Goal: Complete application form

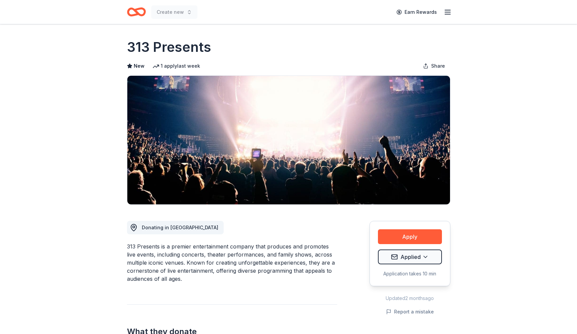
click at [444, 17] on div "Earn Rewards" at bounding box center [421, 12] width 59 height 16
click at [447, 10] on icon "button" at bounding box center [447, 12] width 8 height 8
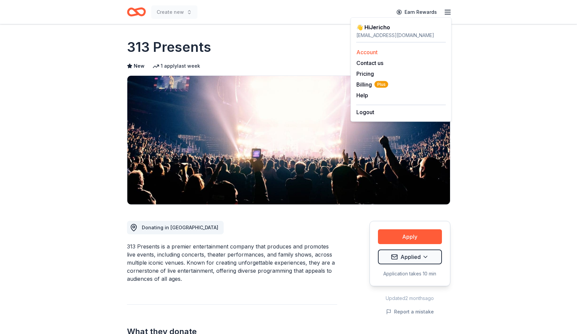
click at [374, 50] on link "Account" at bounding box center [366, 52] width 21 height 7
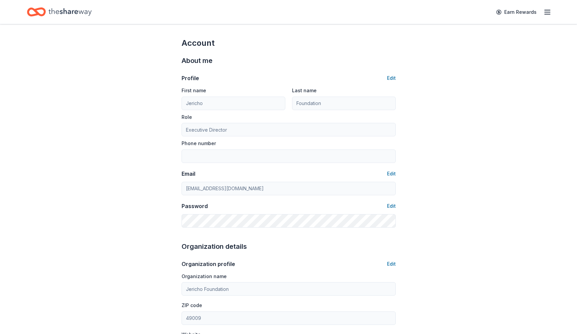
click at [366, 53] on div "About me Profile Edit First name [PERSON_NAME] Last name Foundation Role Execut…" at bounding box center [288, 141] width 214 height 186
click at [547, 12] on line "button" at bounding box center [546, 12] width 5 height 0
click at [461, 192] on div "Account About me Profile Edit First name [PERSON_NAME] Last name Foundation Rol…" at bounding box center [288, 325] width 577 height 602
click at [88, 13] on icon "Home" at bounding box center [69, 12] width 43 height 14
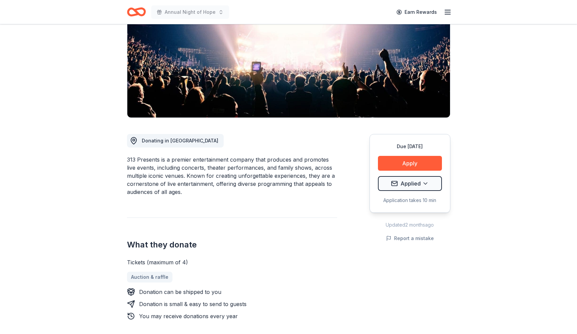
scroll to position [77, 0]
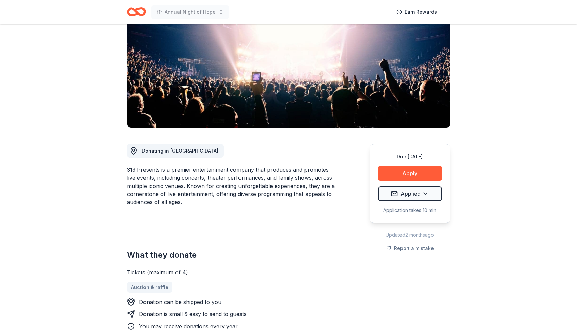
click at [141, 14] on icon "Home" at bounding box center [136, 12] width 19 height 16
click at [136, 8] on icon "Home" at bounding box center [136, 12] width 19 height 16
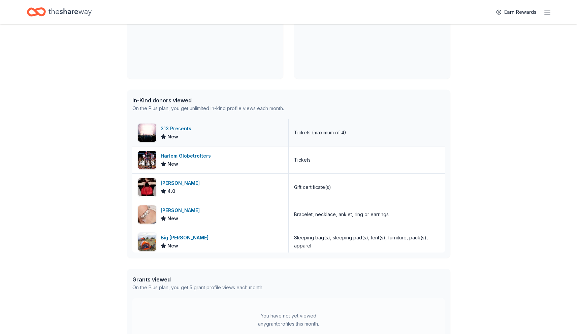
click at [232, 134] on div "313 Presents New" at bounding box center [210, 132] width 156 height 27
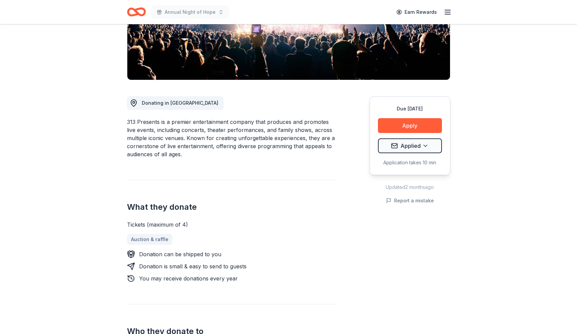
scroll to position [129, 0]
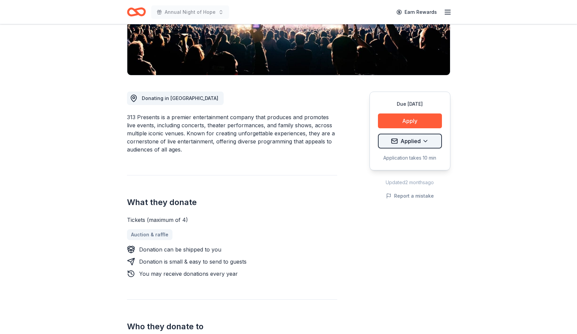
click at [426, 140] on html "Annual Night of Hope Earn Rewards Due in 64 days Share 313 Presents New 1 apply…" at bounding box center [288, 38] width 577 height 334
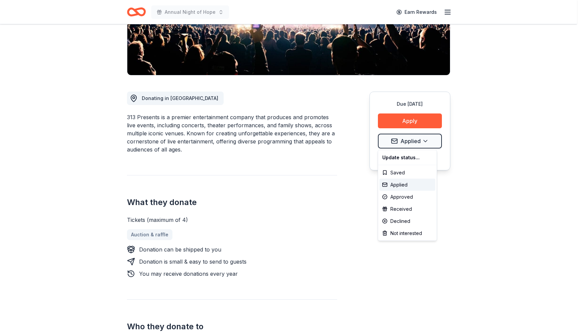
drag, startPoint x: 299, startPoint y: 0, endPoint x: 137, endPoint y: 9, distance: 161.5
click at [137, 9] on html "Annual Night of Hope Earn Rewards Due in 64 days Share 313 Presents New 1 apply…" at bounding box center [291, 38] width 582 height 334
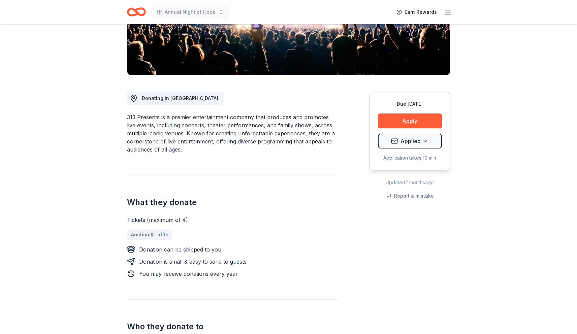
click at [137, 11] on icon "Home" at bounding box center [139, 11] width 10 height 7
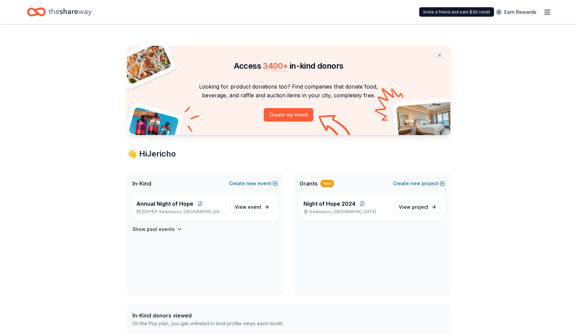
click at [543, 12] on icon "button" at bounding box center [547, 12] width 8 height 8
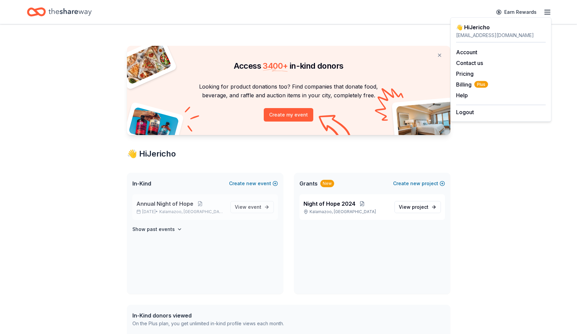
click at [180, 205] on span "Annual Night of Hope" at bounding box center [164, 204] width 57 height 8
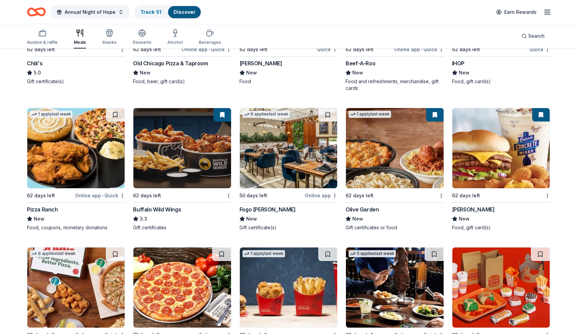
scroll to position [735, 0]
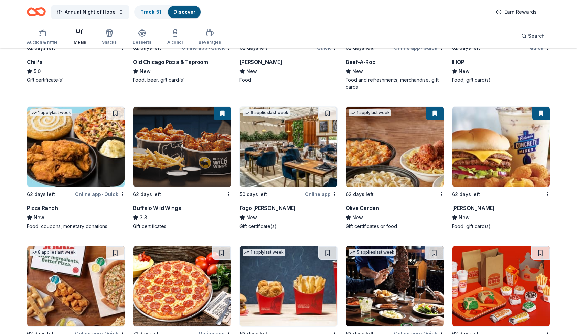
click at [268, 206] on div "Fogo de Chao" at bounding box center [267, 208] width 56 height 8
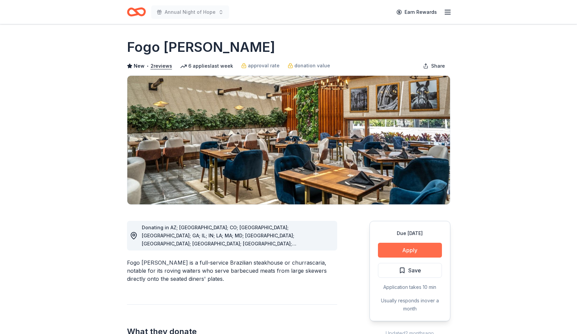
click at [416, 251] on button "Apply" at bounding box center [410, 250] width 64 height 15
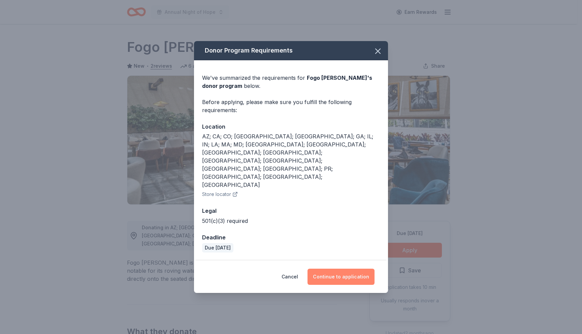
click at [353, 269] on button "Continue to application" at bounding box center [340, 277] width 67 height 16
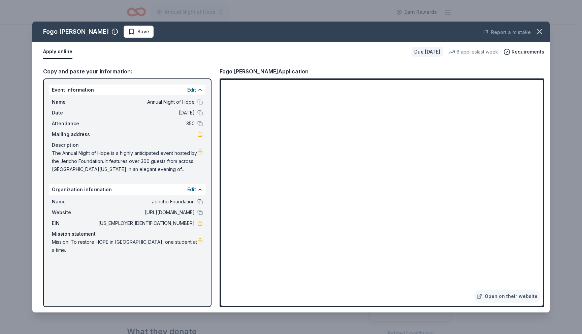
click at [178, 170] on span "The Annual Night of Hope is a highly anticipated event hosted by the Jericho Fo…" at bounding box center [124, 161] width 145 height 24
click at [175, 159] on span "The Annual Night of Hope is a highly anticipated event hosted by the Jericho Fo…" at bounding box center [124, 161] width 145 height 24
click at [190, 90] on button "Edit" at bounding box center [191, 90] width 9 height 8
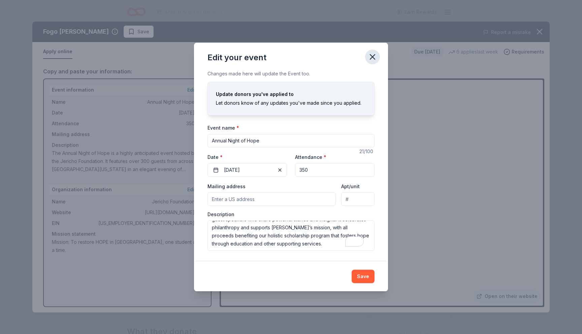
click at [371, 57] on icon "button" at bounding box center [372, 57] width 5 height 5
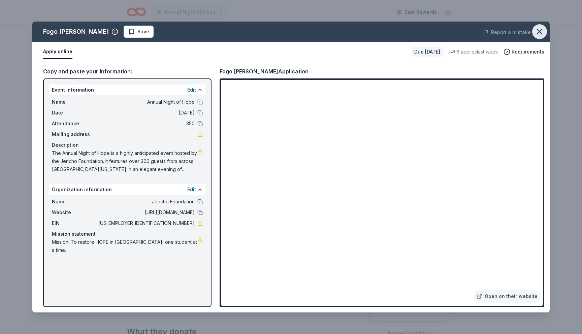
click at [541, 30] on icon "button" at bounding box center [539, 31] width 5 height 5
